Goal: Task Accomplishment & Management: Use online tool/utility

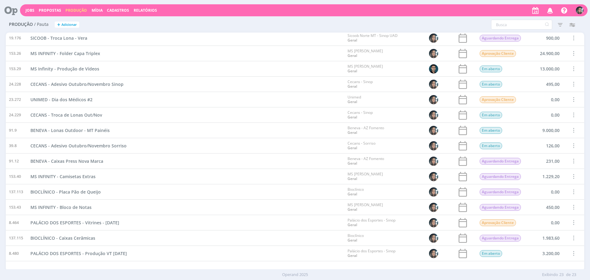
scroll to position [131, 0]
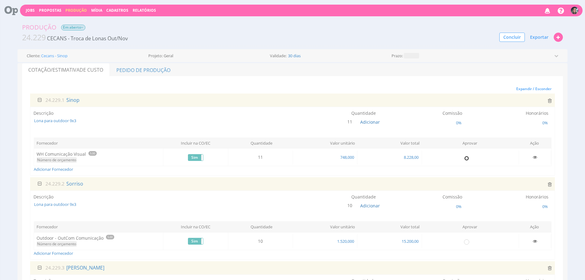
click at [467, 158] on input "radio" at bounding box center [467, 158] width 6 height 6
radio input "true"
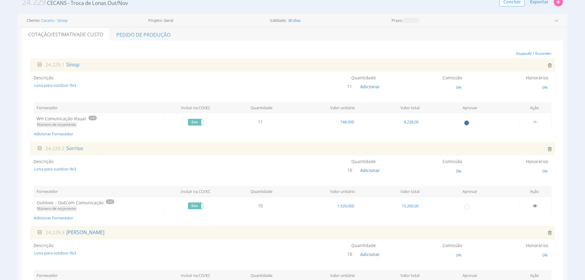
scroll to position [37, 0]
click at [464, 204] on input "radio" at bounding box center [467, 204] width 6 height 6
radio input "true"
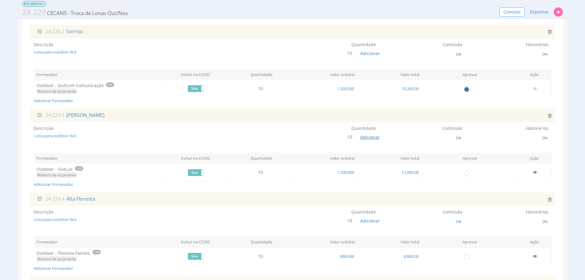
scroll to position [153, 0]
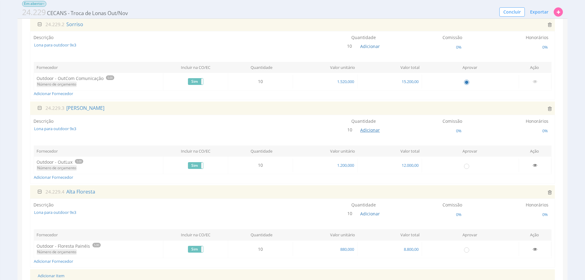
click at [373, 128] on span "Adicionar" at bounding box center [371, 130] width 20 height 6
type input "5"
click at [372, 111] on button "submit" at bounding box center [377, 115] width 10 height 9
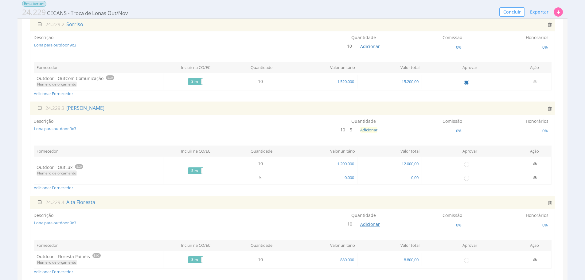
click at [367, 223] on span "Adicionar" at bounding box center [371, 224] width 20 height 6
type input "5"
click at [371, 205] on button "submit" at bounding box center [376, 209] width 10 height 9
click at [346, 176] on span "0,000" at bounding box center [349, 178] width 11 height 6
type input "1.200,000"
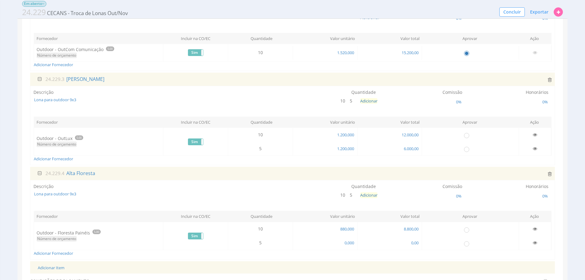
scroll to position [187, 0]
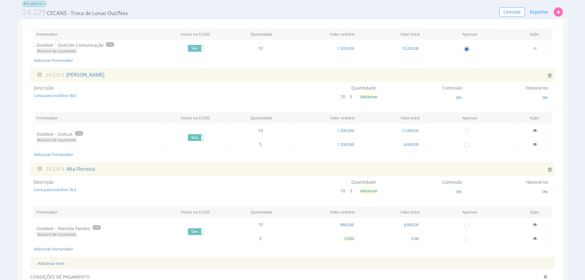
click at [347, 235] on span "0,000" at bounding box center [349, 238] width 11 height 6
type input "880,000"
click at [536, 130] on icon at bounding box center [535, 130] width 4 height 4
click at [534, 224] on icon at bounding box center [535, 224] width 4 height 4
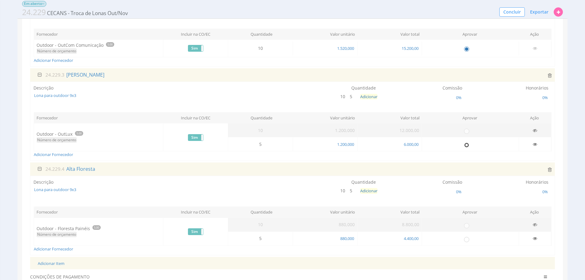
click at [465, 144] on input "radio" at bounding box center [467, 144] width 6 height 6
radio input "true"
click at [468, 238] on input "radio" at bounding box center [467, 239] width 6 height 6
radio input "true"
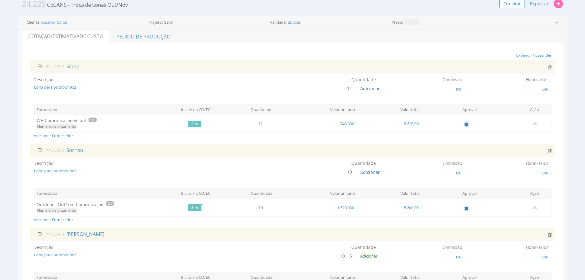
scroll to position [24, 0]
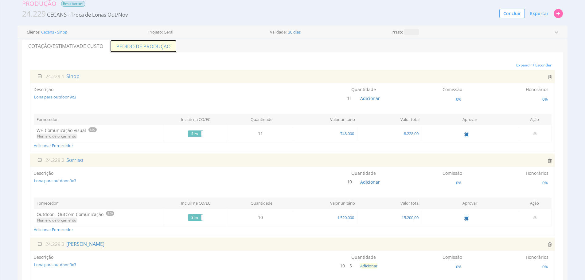
click at [152, 48] on link "Pedido de Produção" at bounding box center [143, 46] width 67 height 13
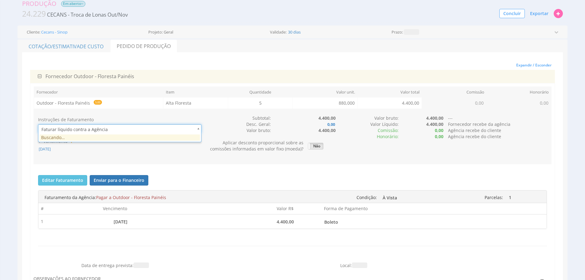
scroll to position [0, 2]
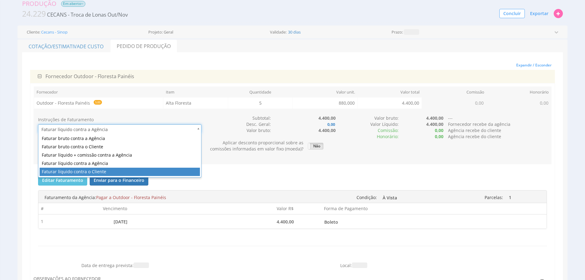
type input "1"
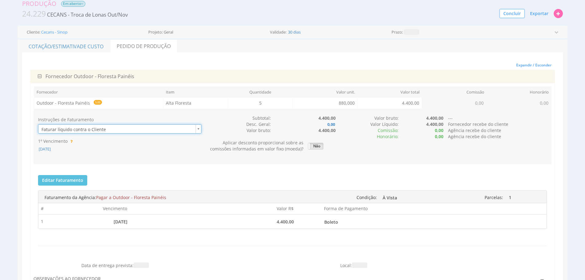
click at [177, 161] on div "Instruções de Faturamento Faturar líquido contra o Cliente 1 1º Vencimento [DAT…" at bounding box center [293, 136] width 518 height 55
click at [51, 149] on span "[DATE]" at bounding box center [44, 149] width 13 height 6
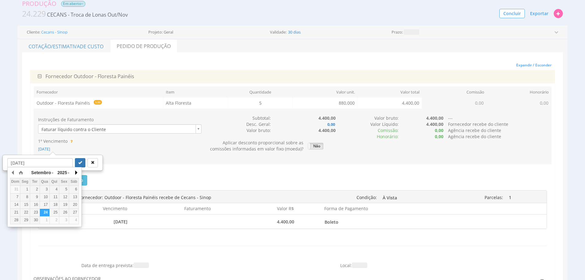
click at [77, 174] on button "button" at bounding box center [76, 172] width 6 height 9
click at [27, 195] on div "6" at bounding box center [25, 196] width 10 height 5
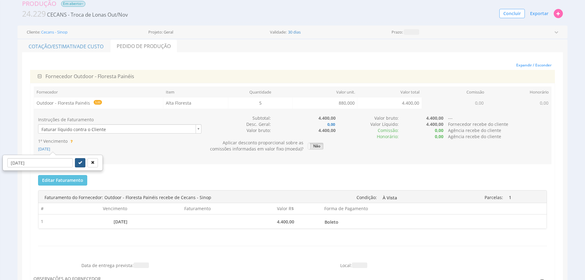
click at [78, 161] on icon "submit" at bounding box center [80, 162] width 4 height 4
type input "[DATE]"
click at [535, 14] on span "Exportar" at bounding box center [539, 13] width 18 height 6
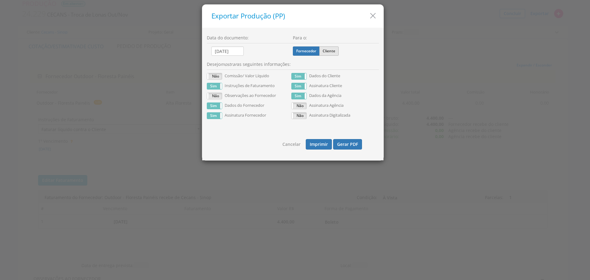
click at [335, 54] on label "Cliente" at bounding box center [328, 50] width 19 height 9
click at [0, 0] on input "Cliente" at bounding box center [0, 0] width 0 height 0
click at [353, 144] on button "Gerar PDF" at bounding box center [347, 144] width 29 height 10
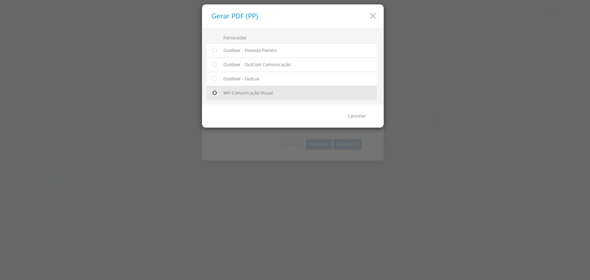
click at [214, 94] on input "radio" at bounding box center [214, 93] width 6 height 6
radio input "true"
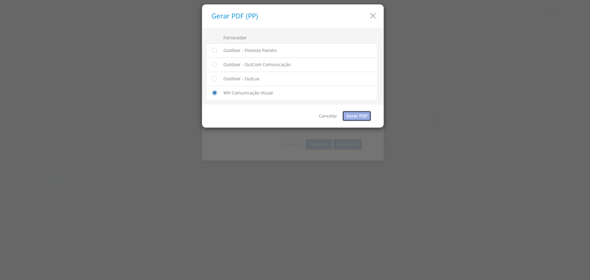
click at [352, 119] on link "Gerar PDF" at bounding box center [356, 116] width 29 height 10
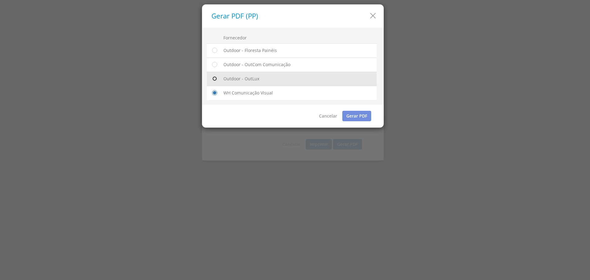
click at [215, 77] on input "radio" at bounding box center [214, 79] width 6 height 6
radio input "true"
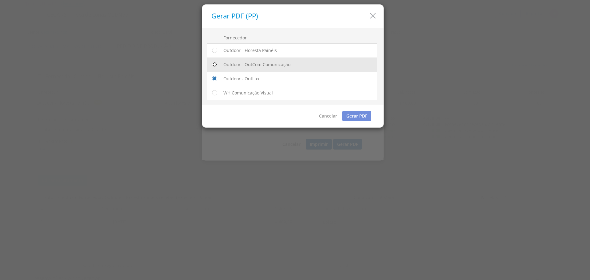
click at [213, 65] on input "radio" at bounding box center [214, 64] width 6 height 6
radio input "true"
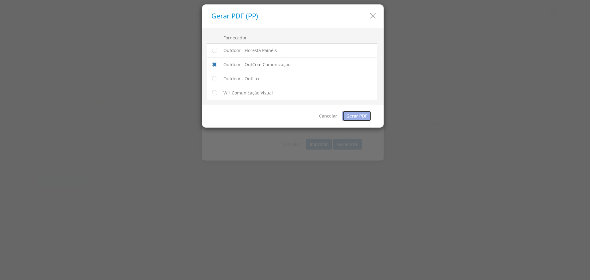
click at [360, 118] on link "Gerar PDF" at bounding box center [356, 116] width 29 height 10
click at [374, 18] on icon "button" at bounding box center [373, 15] width 9 height 9
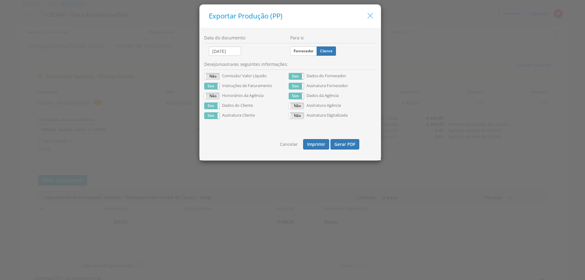
click at [374, 18] on icon "button" at bounding box center [370, 15] width 9 height 9
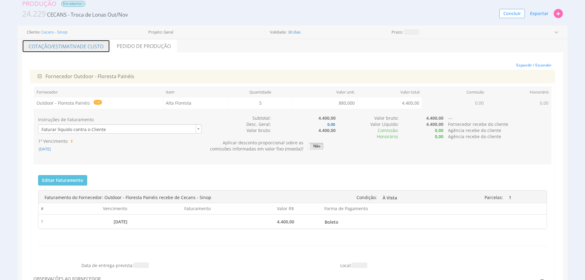
drag, startPoint x: 83, startPoint y: 49, endPoint x: 85, endPoint y: 55, distance: 5.8
click at [83, 49] on span "de Custo" at bounding box center [92, 46] width 24 height 7
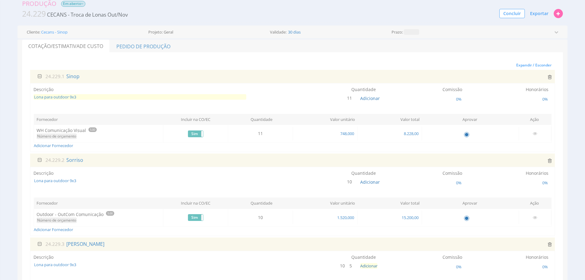
click at [79, 95] on span "Lona para outdoor 9x3" at bounding box center [140, 97] width 213 height 6
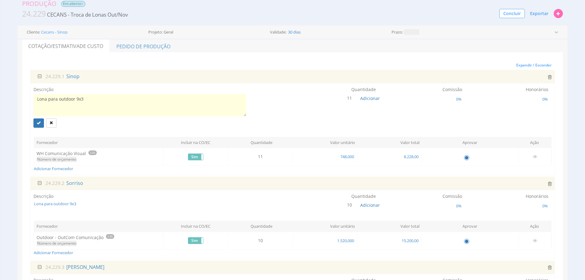
click at [37, 99] on textarea "Lona para outdoor 9x3" at bounding box center [140, 105] width 213 height 22
click at [118, 98] on textarea "Troca de lona para outdoor 9x3" at bounding box center [140, 105] width 213 height 22
click at [151, 102] on textarea "Troca de lona para outdoor 9x3." at bounding box center [140, 105] width 213 height 22
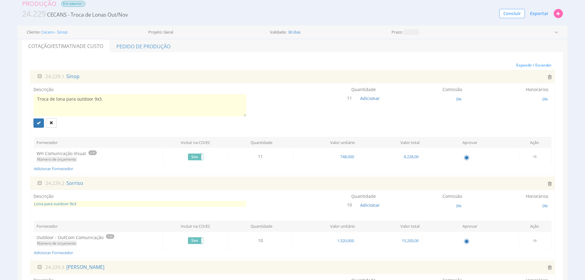
type textarea "Troca de lona para outdoor 9x3."
click at [84, 202] on span "Lona para outdoor 9x3" at bounding box center [140, 204] width 213 height 6
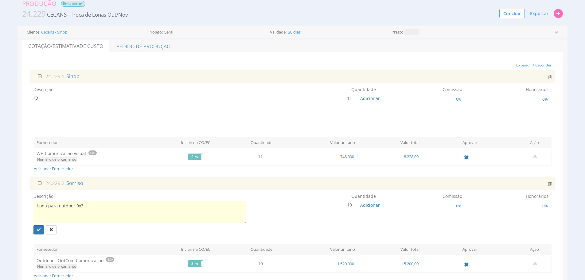
click at [86, 203] on textarea "Lona para outdoor 9x3" at bounding box center [140, 212] width 213 height 22
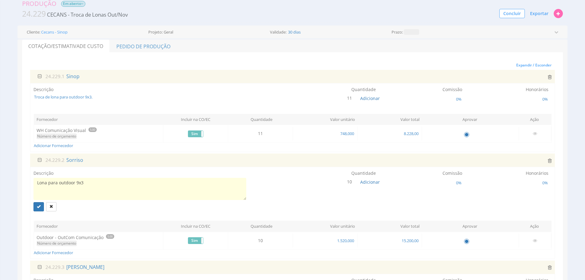
click at [86, 203] on div "Lona para outdoor 9x3" at bounding box center [140, 195] width 213 height 34
click at [90, 170] on div "Descrição Lona para outdoor 9x3 Lona para outdoor 9x3" at bounding box center [140, 190] width 213 height 41
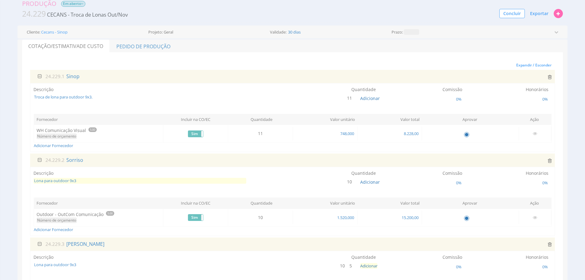
click at [92, 179] on span "Lona para outdoor 9x3" at bounding box center [140, 181] width 213 height 6
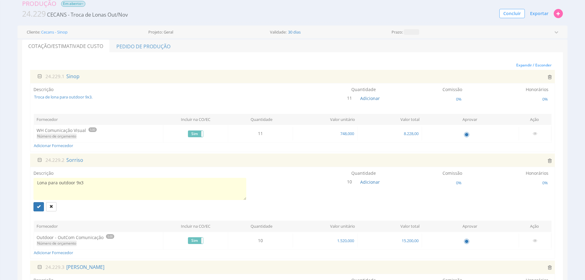
click at [92, 179] on textarea "Lona para outdoor 9x3" at bounding box center [140, 189] width 213 height 22
type textarea "Troca de lona para outdoor 9x3."
click at [109, 205] on div at bounding box center [140, 206] width 213 height 9
click at [40, 208] on icon "submit" at bounding box center [39, 206] width 4 height 4
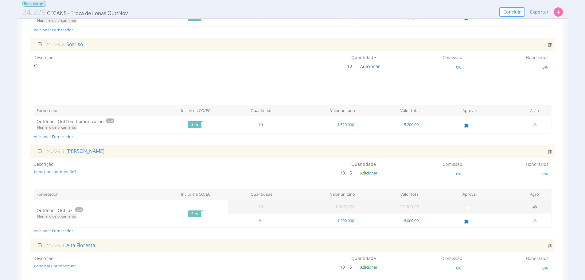
scroll to position [138, 0]
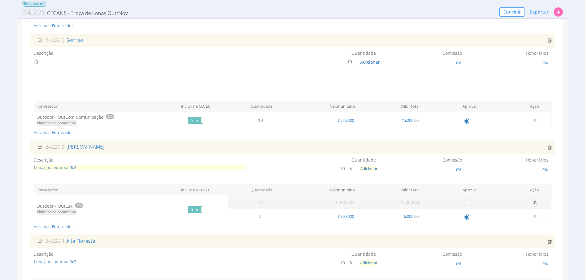
click at [112, 169] on span "Lona para outdoor 9x3" at bounding box center [140, 167] width 213 height 6
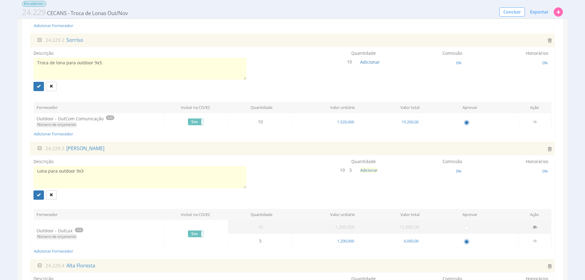
click at [112, 168] on textarea "Lona para outdoor 9x3" at bounding box center [140, 177] width 213 height 22
click at [112, 190] on div at bounding box center [140, 194] width 213 height 9
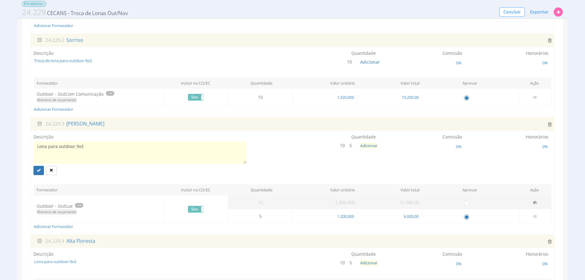
click at [109, 144] on textarea "Lona para outdoor 9x3" at bounding box center [140, 152] width 213 height 22
paste textarea "Troca de lona para outdoor 9x3."
type textarea "Troca de lona para outdoor 9x3."
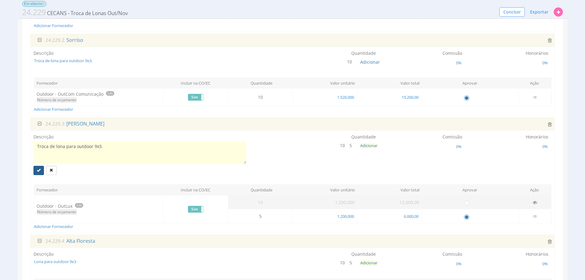
click at [41, 170] on button "submit" at bounding box center [39, 170] width 10 height 9
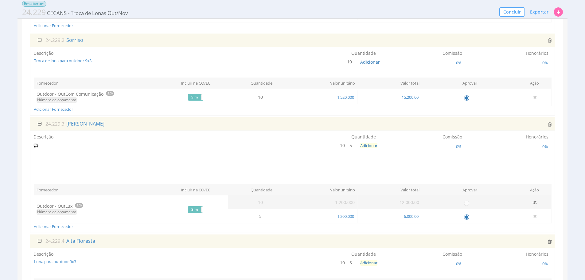
click at [149, 172] on div at bounding box center [140, 158] width 213 height 34
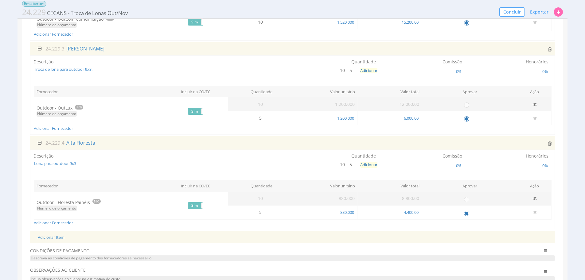
scroll to position [213, 0]
click at [140, 159] on div "Descrição Lona para outdoor 9x3" at bounding box center [140, 156] width 213 height 8
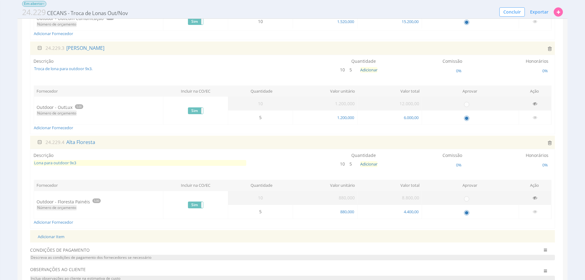
click at [140, 163] on span "Lona para outdoor 9x3" at bounding box center [140, 163] width 213 height 6
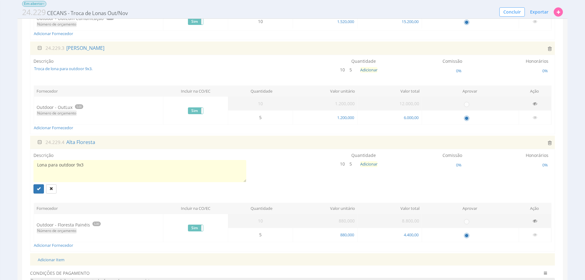
click at [140, 163] on textarea "Lona para outdoor 9x3" at bounding box center [140, 171] width 213 height 22
type textarea "Troca de lona para outdoor 9x3."
drag, startPoint x: 38, startPoint y: 184, endPoint x: 25, endPoint y: 191, distance: 15.0
click at [38, 184] on button "submit" at bounding box center [39, 188] width 10 height 9
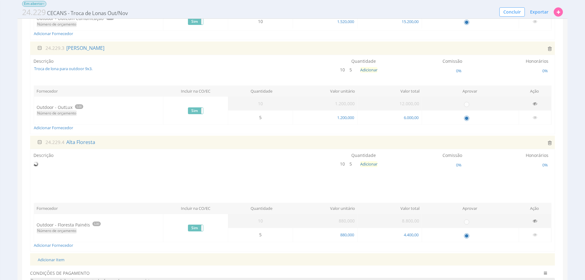
click at [24, 191] on div "Expandir / Esconder 24.229.1 Sinop Descrição Troca de lona para outdoor 9x3. Qu…" at bounding box center [292, 84] width 541 height 455
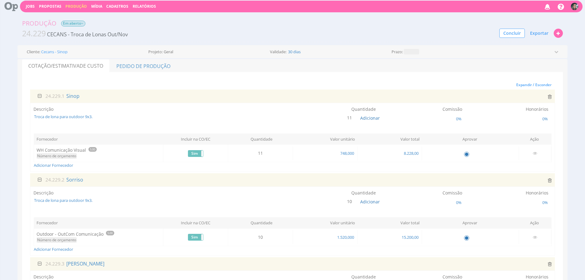
scroll to position [0, 0]
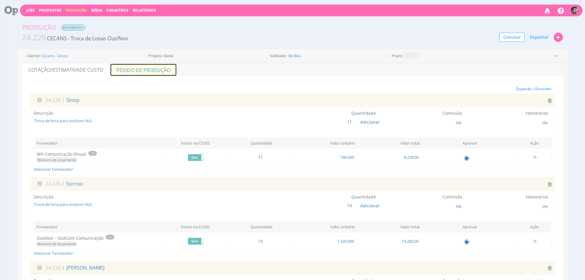
click at [133, 68] on link "Pedido de Produção" at bounding box center [143, 69] width 67 height 13
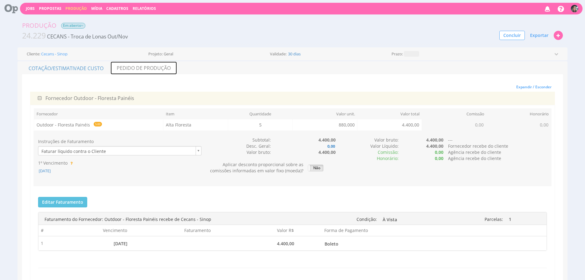
scroll to position [6, 0]
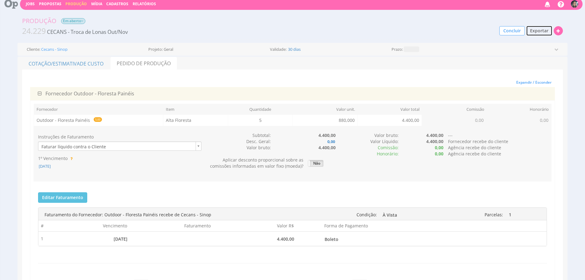
click at [532, 34] on button "Exportar" at bounding box center [539, 31] width 26 height 10
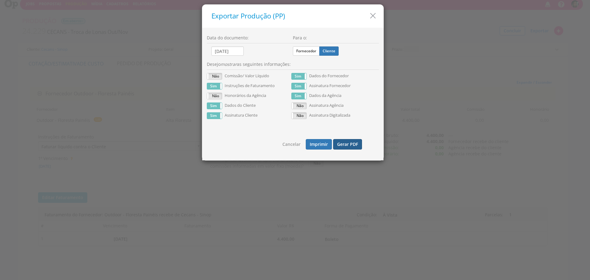
click at [348, 144] on button "Gerar PDF" at bounding box center [347, 144] width 29 height 10
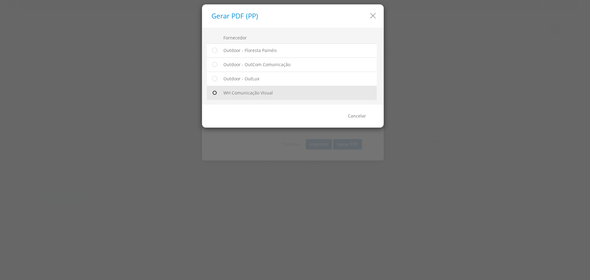
click at [213, 93] on input "radio" at bounding box center [214, 93] width 6 height 6
radio input "true"
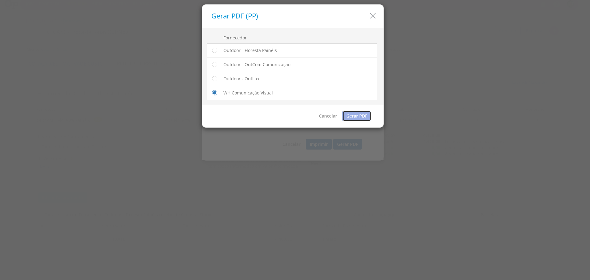
click at [355, 116] on link "Gerar PDF" at bounding box center [356, 116] width 29 height 10
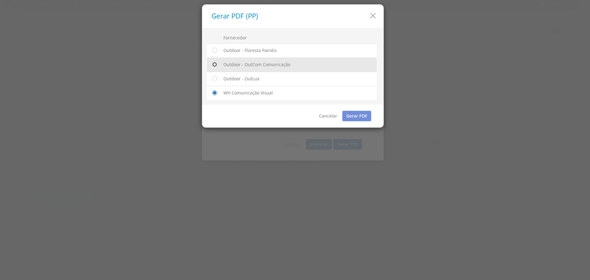
click at [215, 63] on input "radio" at bounding box center [214, 64] width 6 height 6
radio input "true"
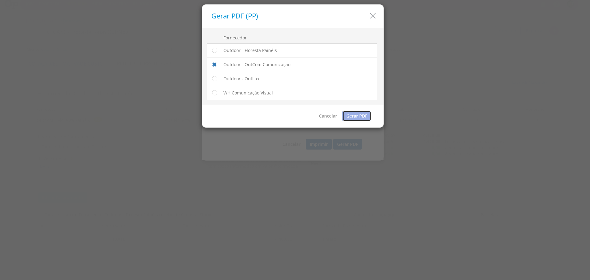
click at [358, 111] on link "Gerar PDF" at bounding box center [356, 116] width 29 height 10
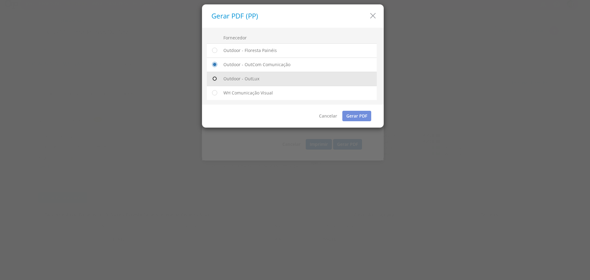
click at [213, 76] on input "radio" at bounding box center [214, 79] width 6 height 6
radio input "true"
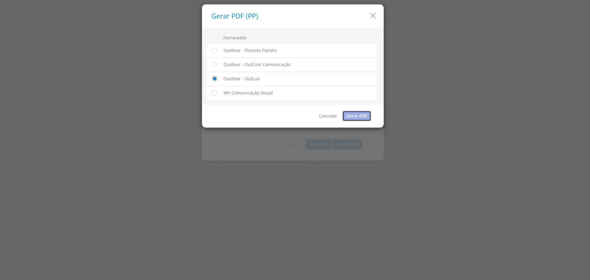
click at [353, 117] on link "Gerar PDF" at bounding box center [356, 116] width 29 height 10
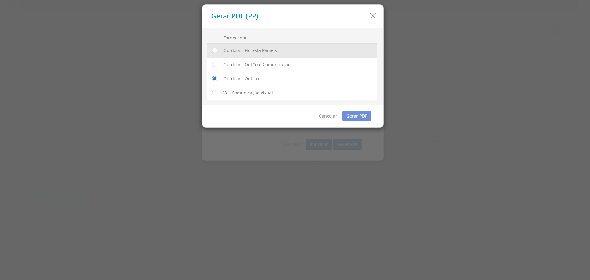
click at [220, 52] on td at bounding box center [214, 50] width 14 height 14
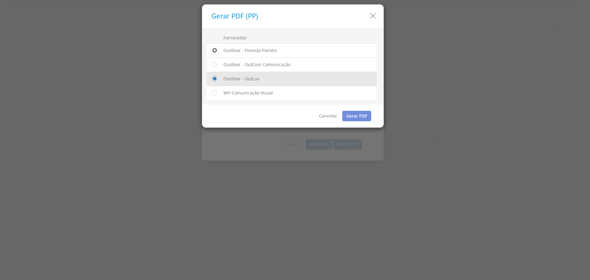
drag, startPoint x: 212, startPoint y: 50, endPoint x: 311, endPoint y: 80, distance: 103.6
click at [212, 50] on input "radio" at bounding box center [214, 50] width 6 height 6
radio input "true"
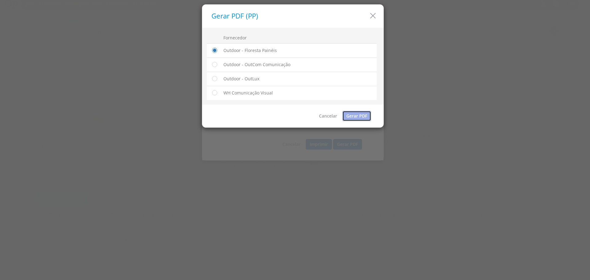
click at [348, 114] on link "Gerar PDF" at bounding box center [356, 116] width 29 height 10
click at [376, 18] on icon "button" at bounding box center [373, 15] width 9 height 9
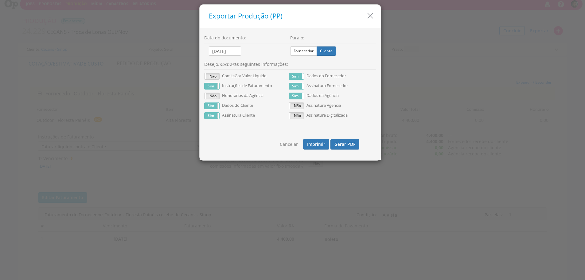
click at [375, 18] on icon "button" at bounding box center [370, 15] width 9 height 9
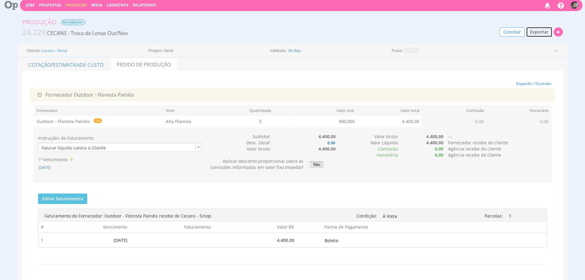
scroll to position [0, 0]
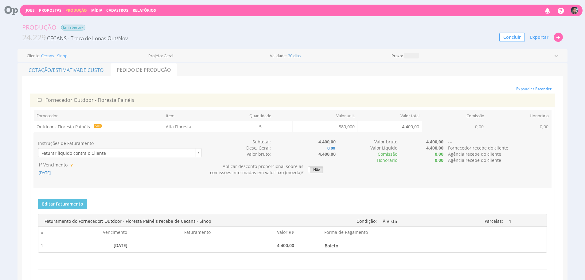
click at [64, 11] on button "Produção" at bounding box center [76, 10] width 25 height 6
click at [79, 10] on link "Produção" at bounding box center [76, 10] width 22 height 5
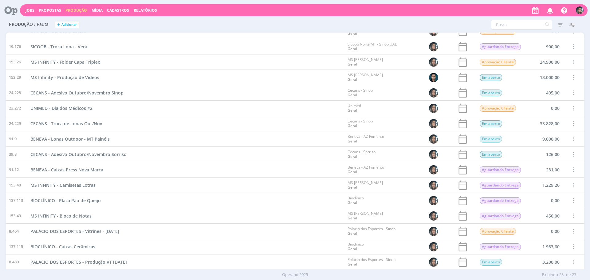
scroll to position [116, 0]
click at [246, 29] on div "Filtros Filtrar Limpar Data Personalizado a Responsável Situação Abertos Conclu…" at bounding box center [391, 25] width 385 height 10
click at [215, 29] on div "Filtros Filtrar Limpar Data Personalizado a Responsável Situação Abertos Conclu…" at bounding box center [391, 25] width 385 height 10
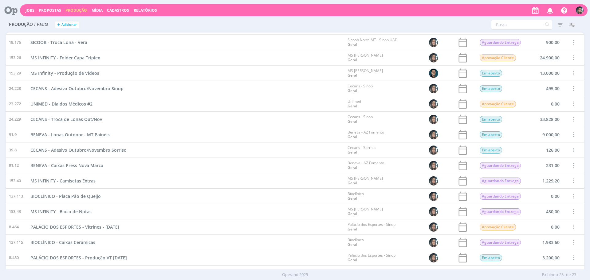
scroll to position [131, 0]
